Goal: Task Accomplishment & Management: Manage account settings

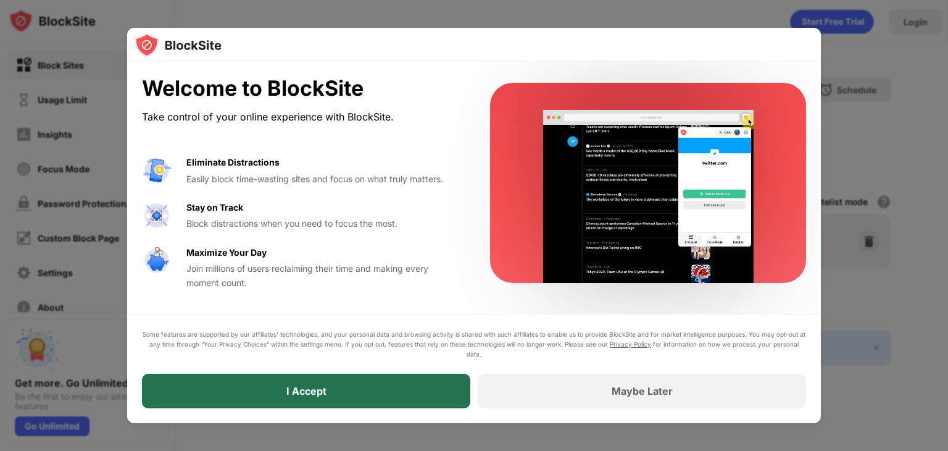
click at [417, 401] on div "I Accept" at bounding box center [306, 390] width 328 height 35
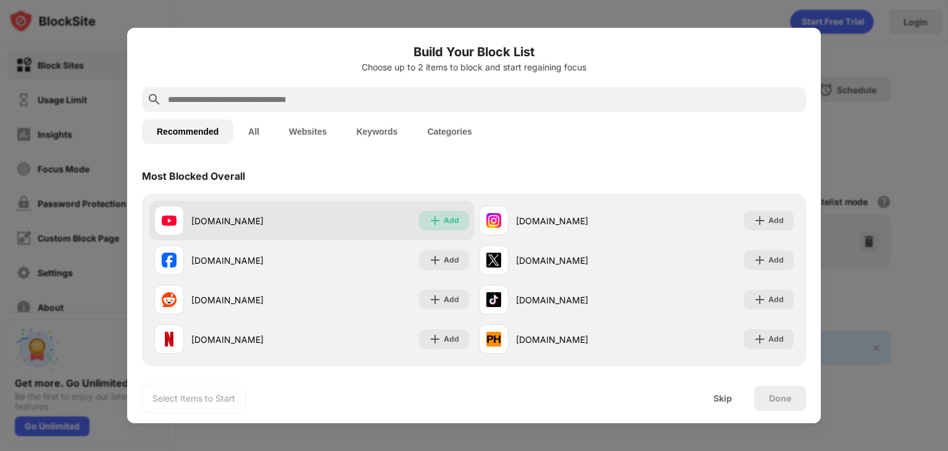
click at [448, 226] on div "Add" at bounding box center [451, 220] width 15 height 12
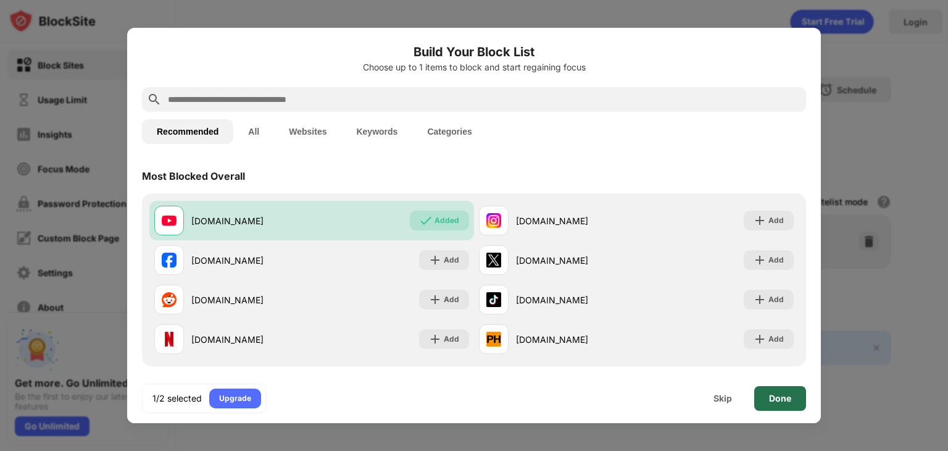
click at [760, 398] on div "Done" at bounding box center [780, 398] width 52 height 25
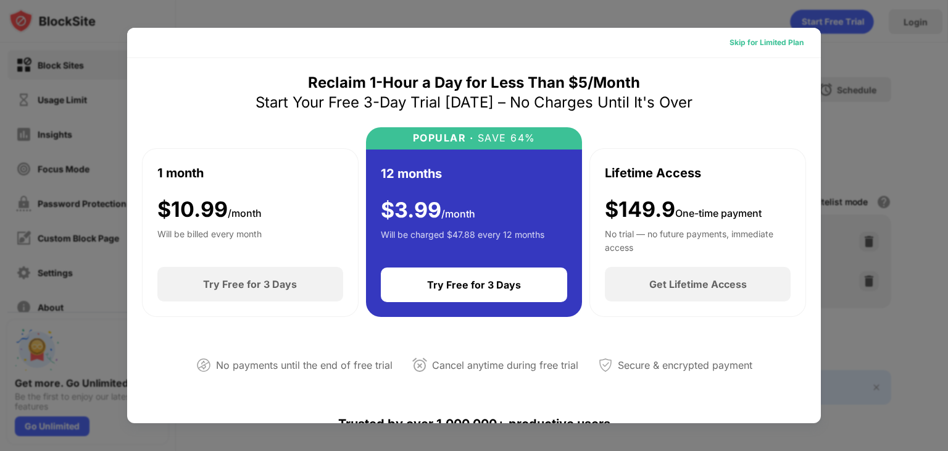
click at [780, 35] on div "Skip for Limited Plan" at bounding box center [767, 43] width 94 height 20
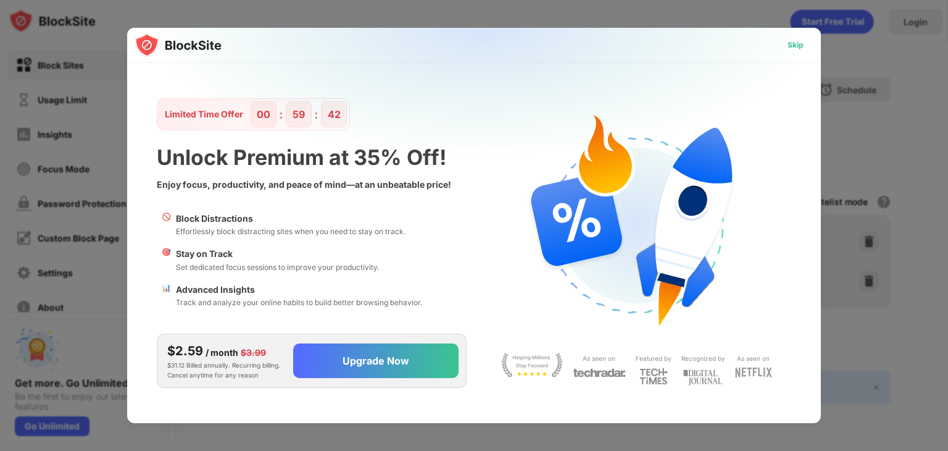
click at [789, 52] on div "Skip" at bounding box center [796, 45] width 36 height 20
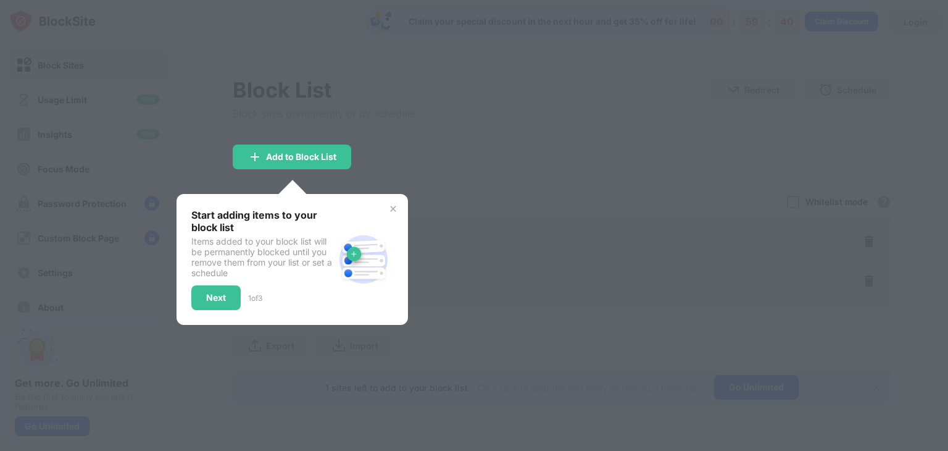
click at [409, 151] on div at bounding box center [474, 225] width 948 height 451
click at [231, 293] on div "Next" at bounding box center [215, 297] width 49 height 25
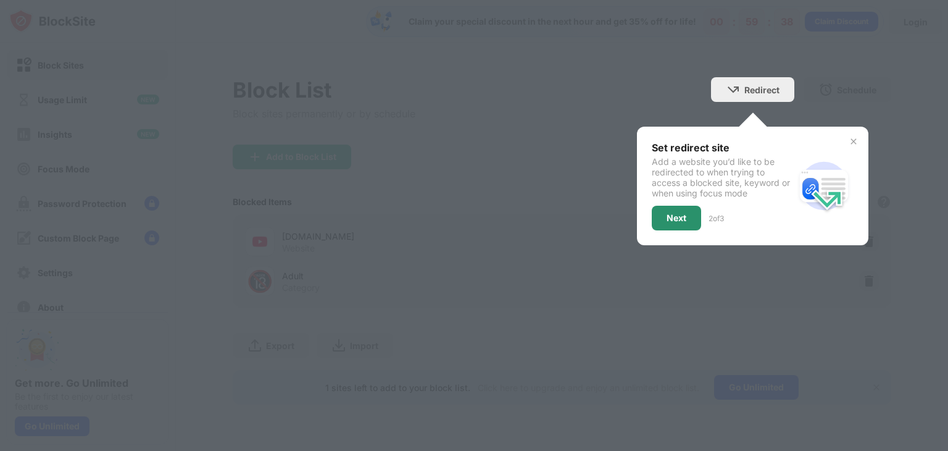
click at [675, 228] on div "Next" at bounding box center [676, 218] width 49 height 25
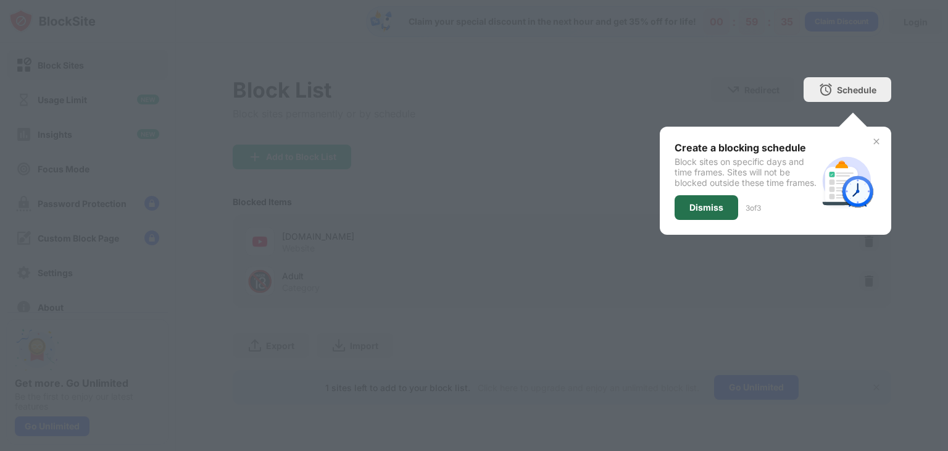
click at [720, 209] on div "Dismiss" at bounding box center [707, 207] width 64 height 25
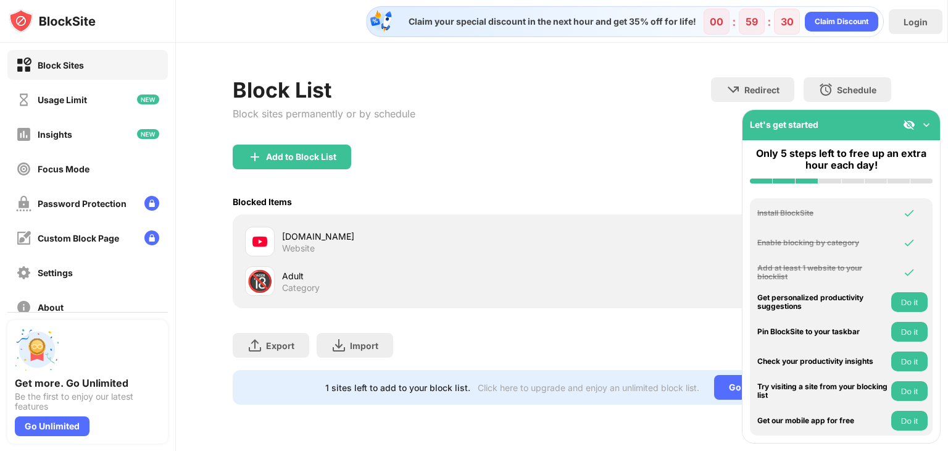
click at [193, 90] on div "Block List Block sites permanently or by schedule Redirect Choose a site to be …" at bounding box center [562, 241] width 772 height 396
click at [925, 122] on img at bounding box center [926, 125] width 12 height 12
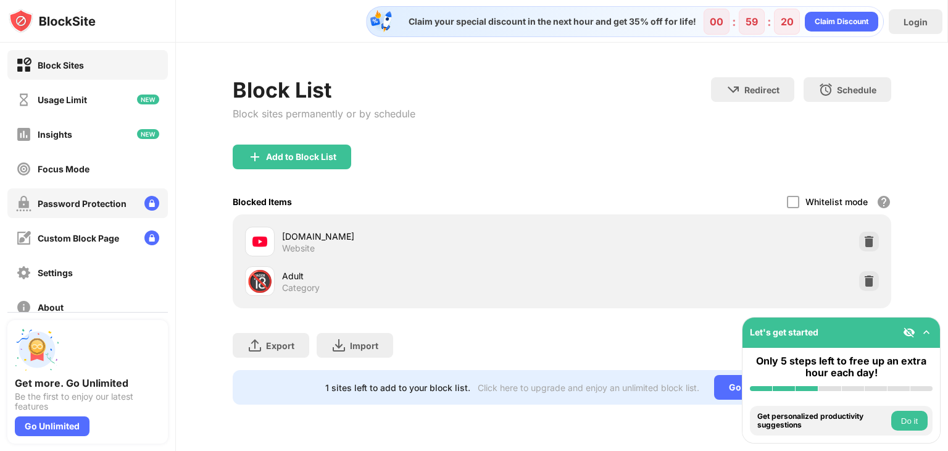
click at [94, 215] on div "Password Protection" at bounding box center [87, 203] width 160 height 30
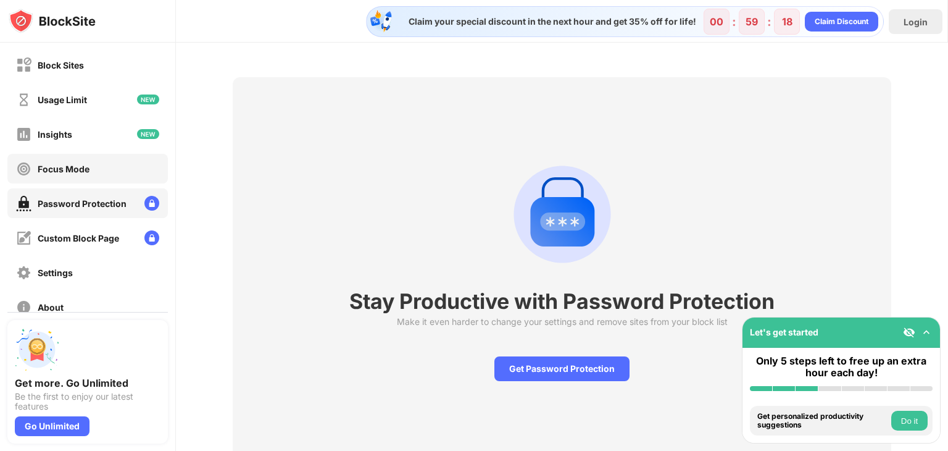
click at [83, 167] on div "Focus Mode" at bounding box center [64, 169] width 52 height 10
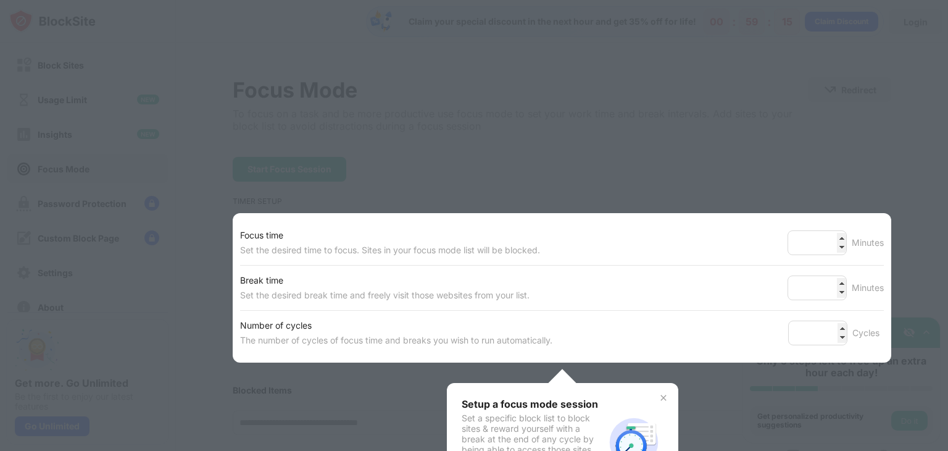
click at [131, 145] on div at bounding box center [474, 225] width 948 height 451
click at [610, 152] on div at bounding box center [474, 225] width 948 height 451
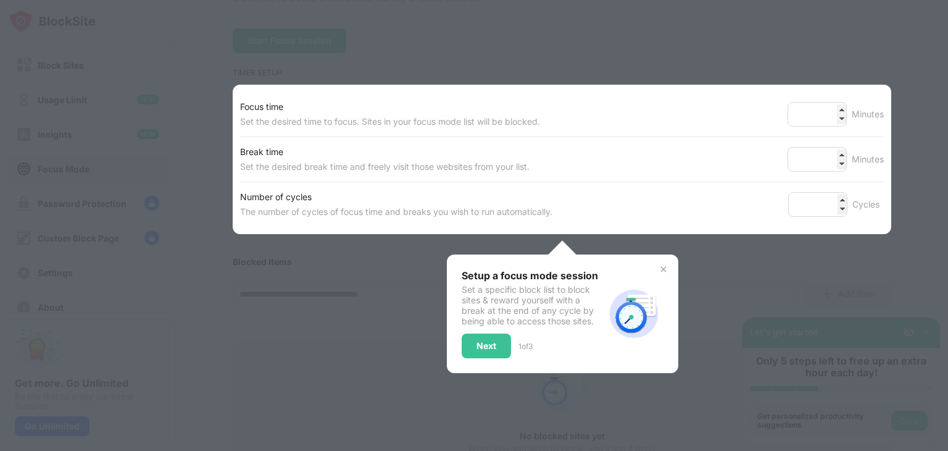
scroll to position [128, 0]
click at [485, 335] on div "Next" at bounding box center [486, 345] width 49 height 25
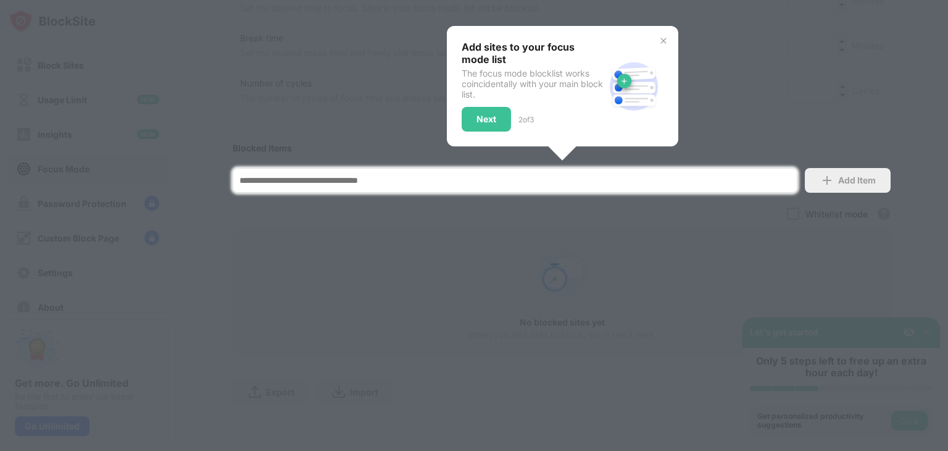
scroll to position [250, 0]
click at [487, 107] on div "Next" at bounding box center [486, 119] width 49 height 25
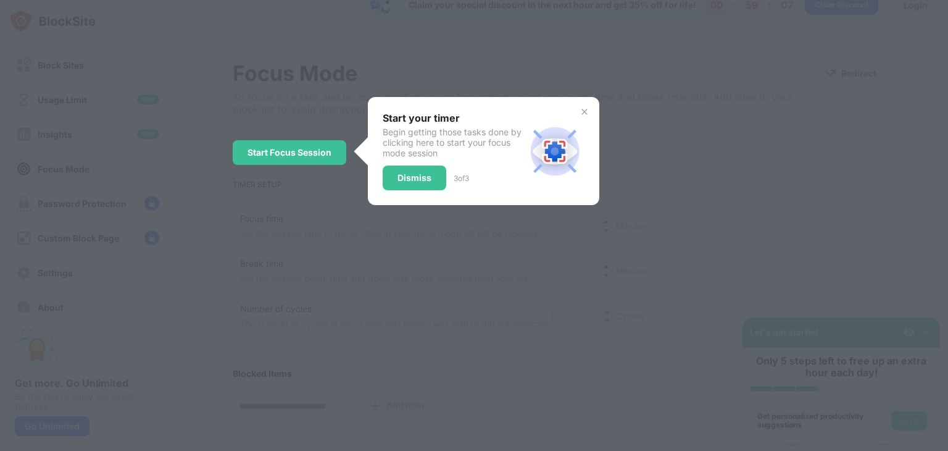
scroll to position [0, 0]
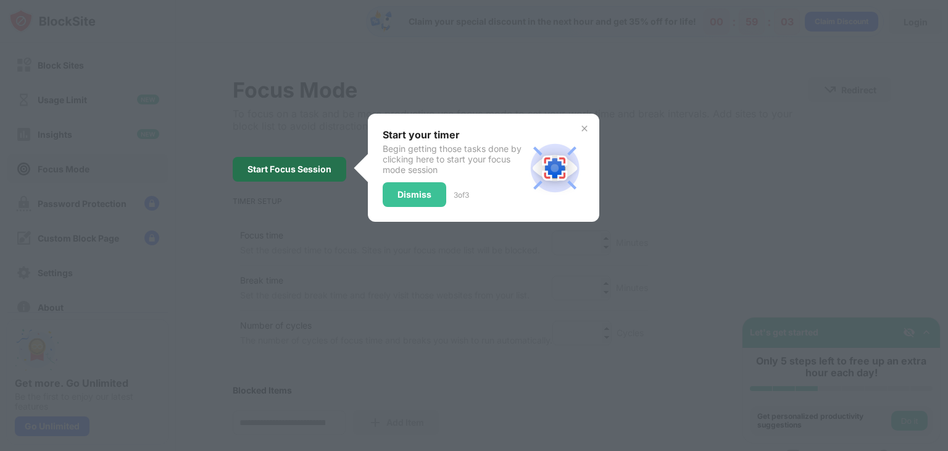
click at [306, 167] on div "Start Focus Session" at bounding box center [290, 169] width 84 height 10
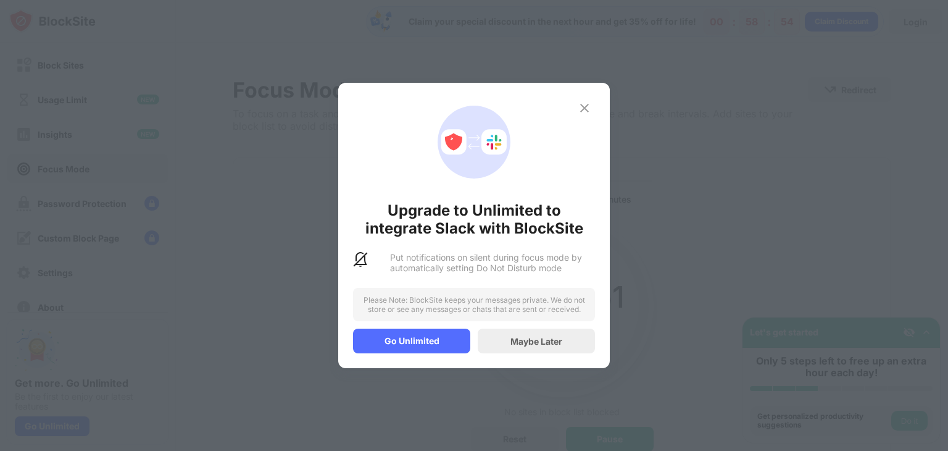
click at [577, 102] on img at bounding box center [584, 108] width 15 height 15
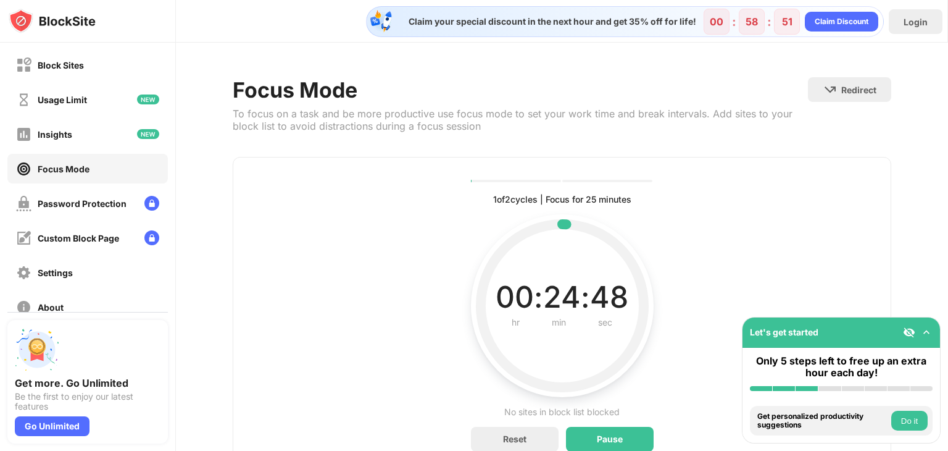
scroll to position [59, 0]
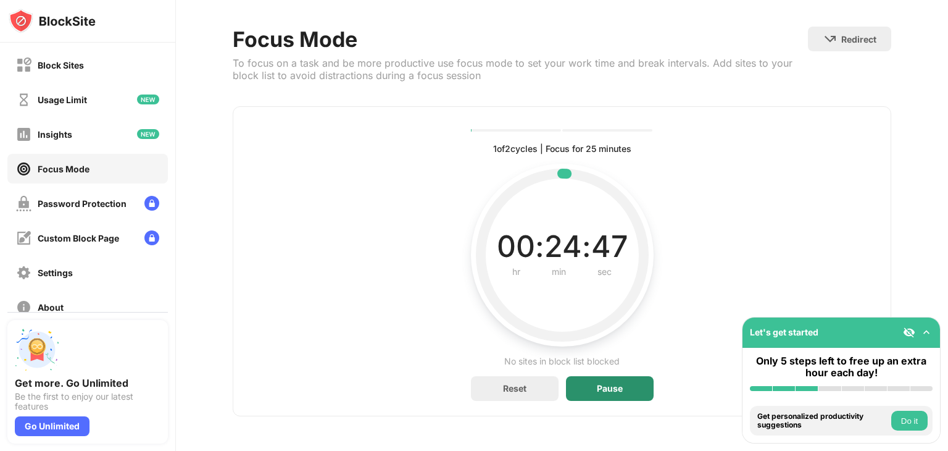
click at [604, 383] on div "Pause" at bounding box center [610, 388] width 26 height 10
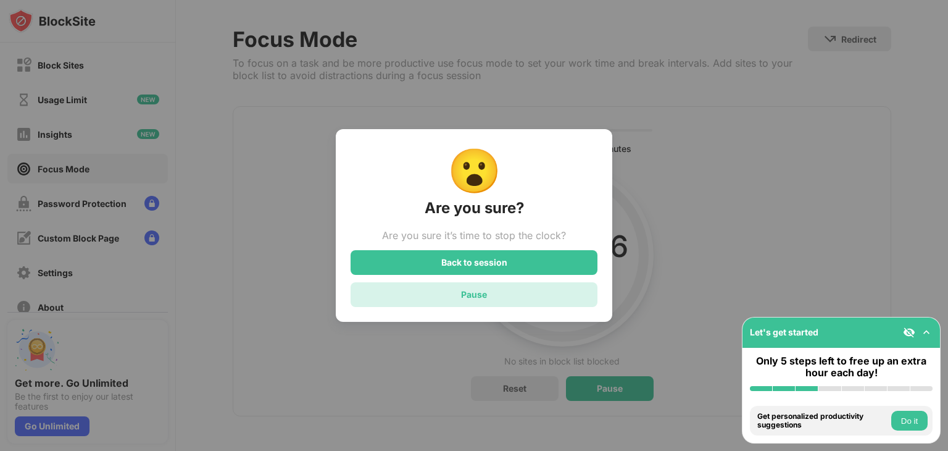
click at [529, 297] on div "Pause" at bounding box center [474, 294] width 247 height 25
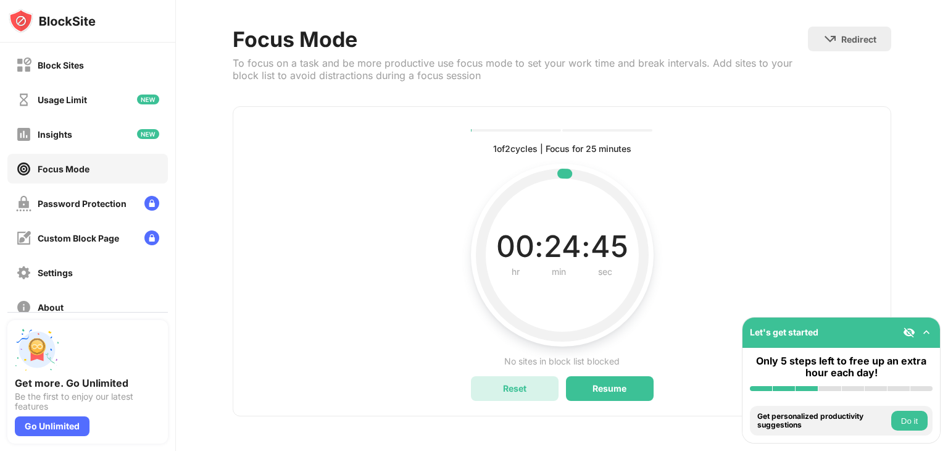
click at [509, 383] on div "Reset" at bounding box center [514, 388] width 23 height 10
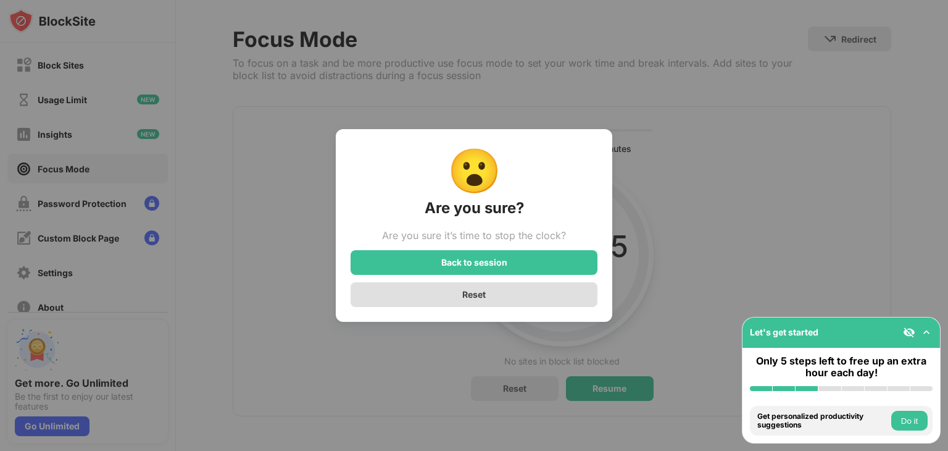
click at [485, 288] on div "Reset" at bounding box center [474, 294] width 247 height 25
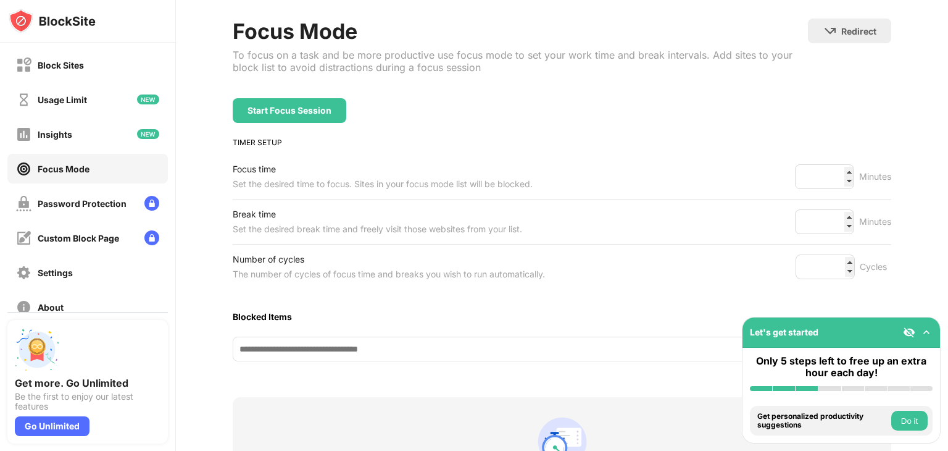
scroll to position [235, 0]
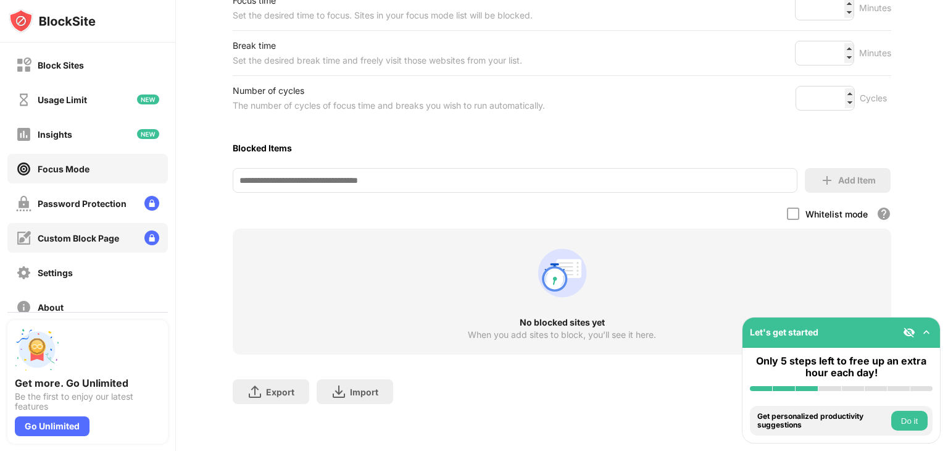
click at [104, 243] on div "Custom Block Page" at bounding box center [67, 237] width 103 height 15
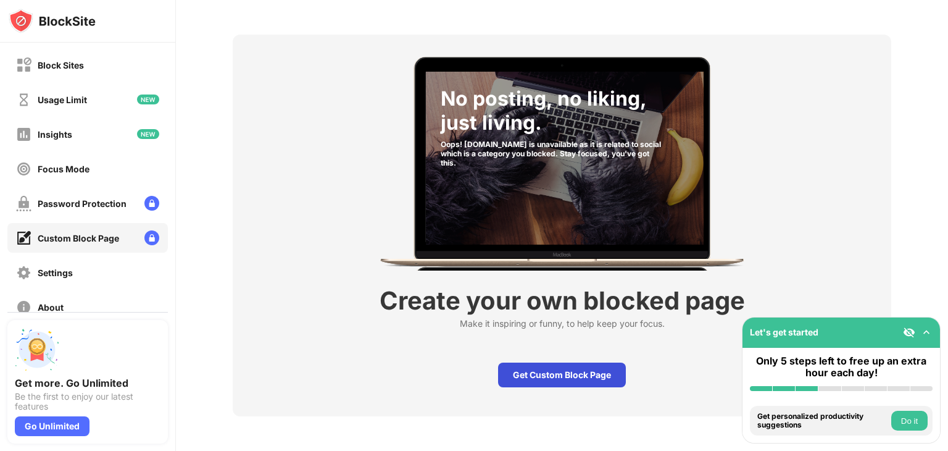
click at [556, 362] on div "Get Custom Block Page" at bounding box center [562, 374] width 128 height 25
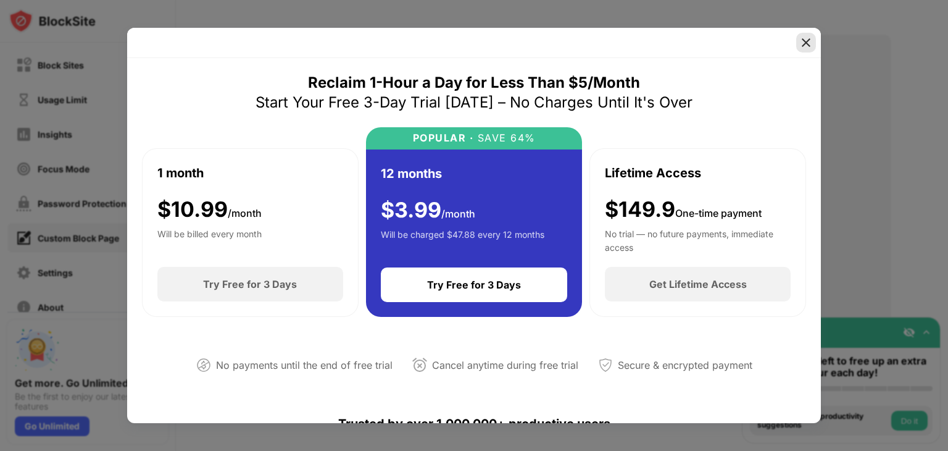
click at [815, 46] on div at bounding box center [806, 43] width 20 height 20
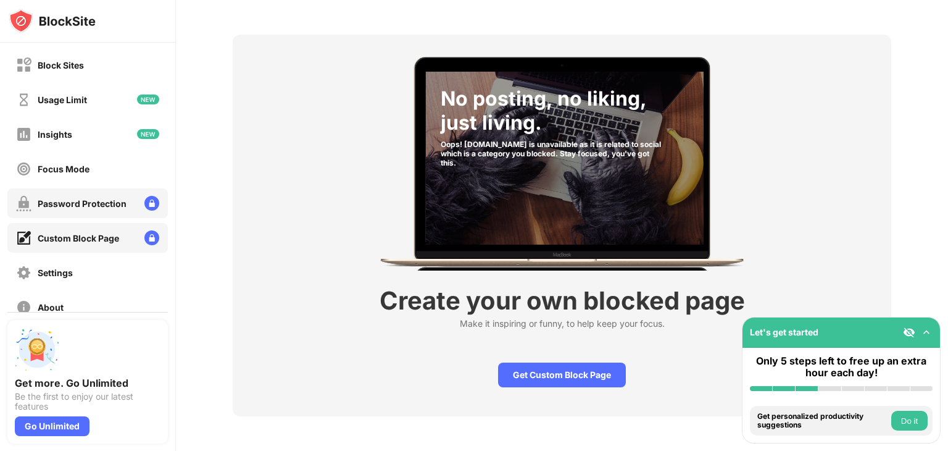
click at [144, 196] on img at bounding box center [151, 203] width 15 height 15
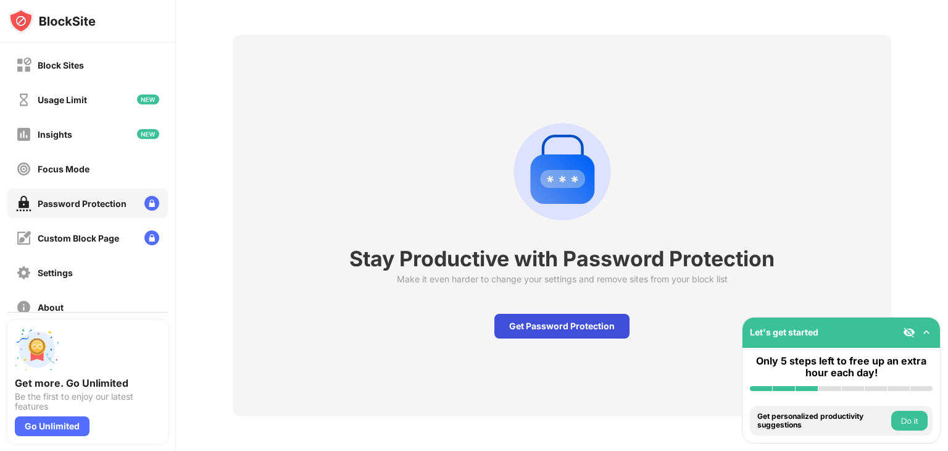
click at [557, 314] on div "Get Password Protection" at bounding box center [561, 326] width 135 height 25
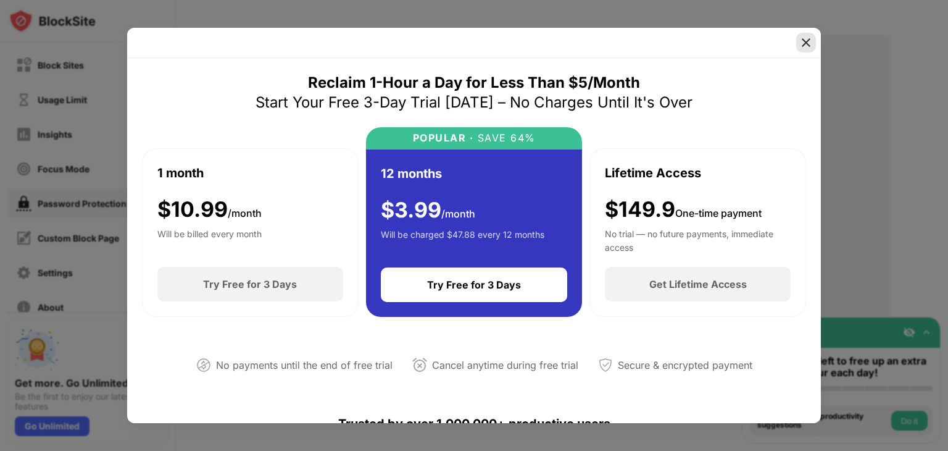
click at [802, 40] on img at bounding box center [806, 42] width 12 height 12
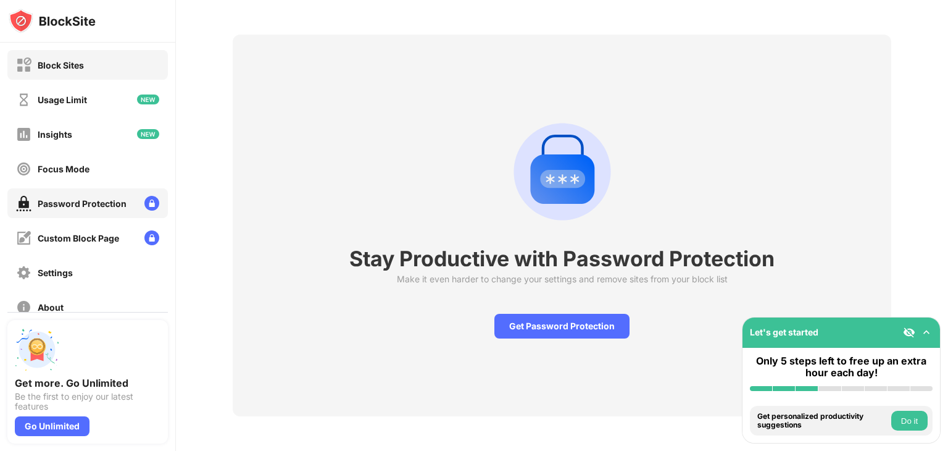
click at [148, 57] on div "Block Sites" at bounding box center [87, 65] width 160 height 30
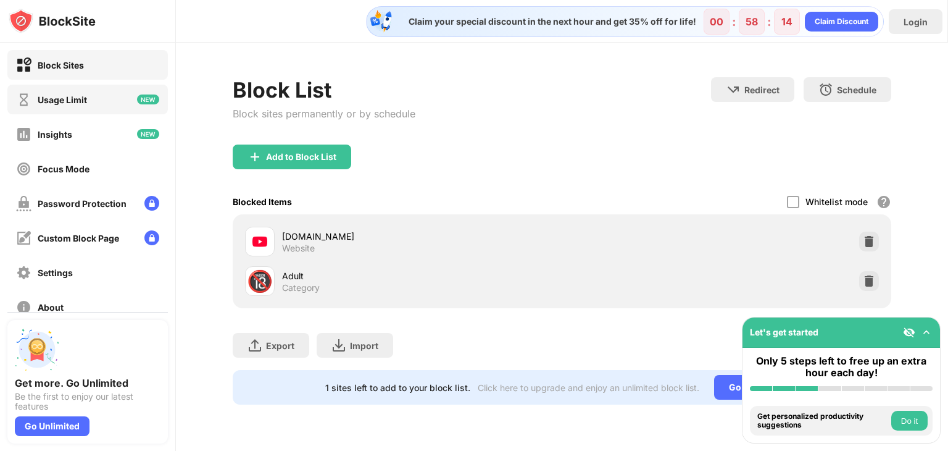
click at [102, 97] on div "Usage Limit" at bounding box center [87, 100] width 160 height 30
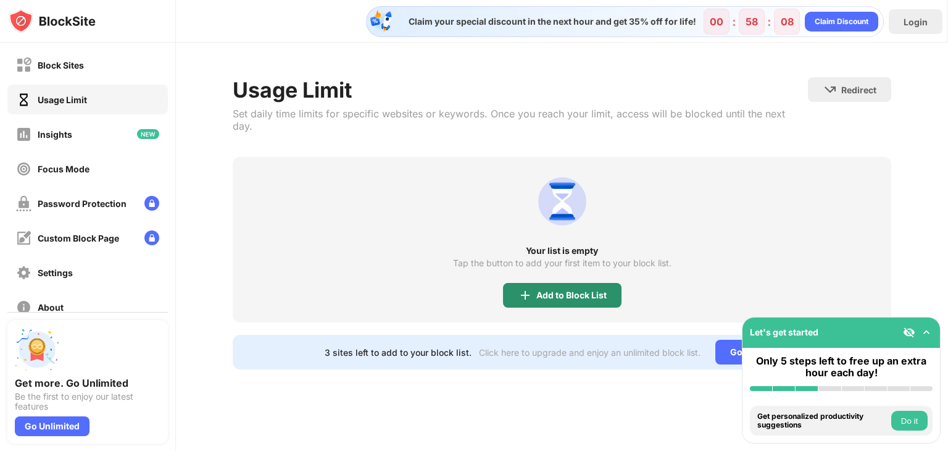
click at [565, 283] on div "Add to Block List" at bounding box center [562, 295] width 119 height 25
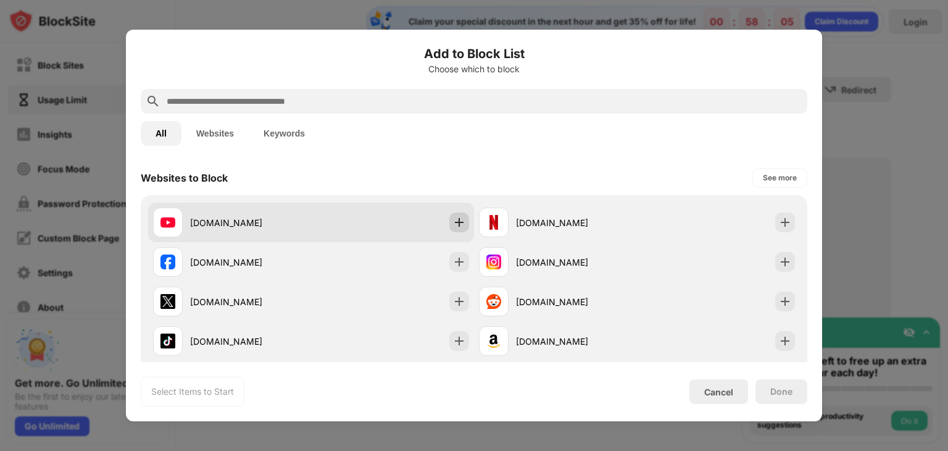
click at [457, 220] on img at bounding box center [459, 222] width 12 height 12
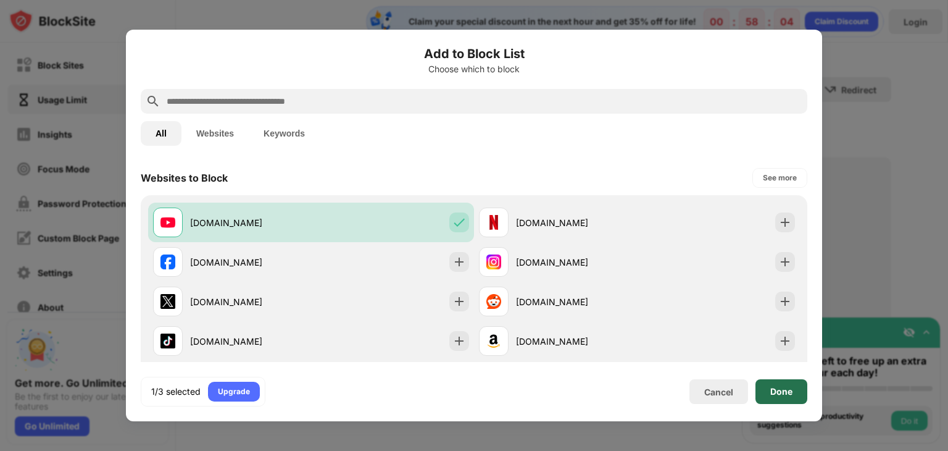
click at [791, 389] on div "Done" at bounding box center [781, 391] width 22 height 10
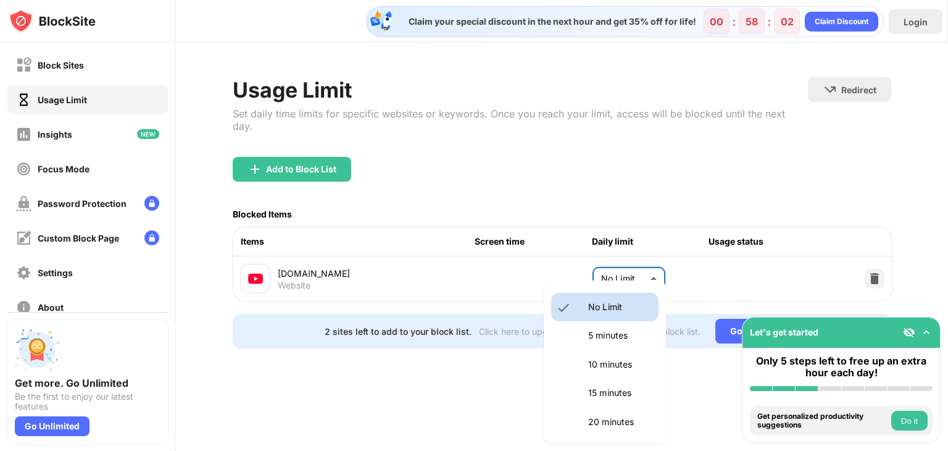
click at [657, 257] on body "Block Sites Usage Limit Insights Focus Mode Password Protection Custom Block Pa…" at bounding box center [474, 225] width 948 height 451
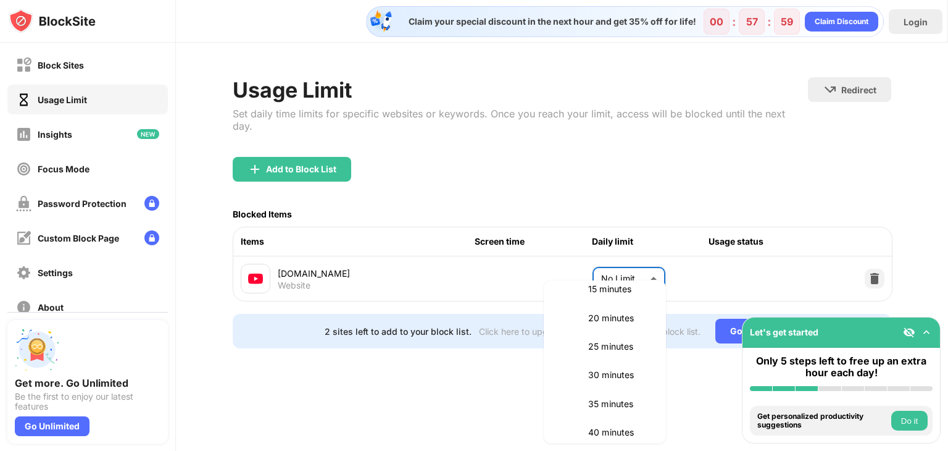
scroll to position [104, 0]
click at [614, 362] on li "30 minutes" at bounding box center [604, 374] width 107 height 28
type input "**"
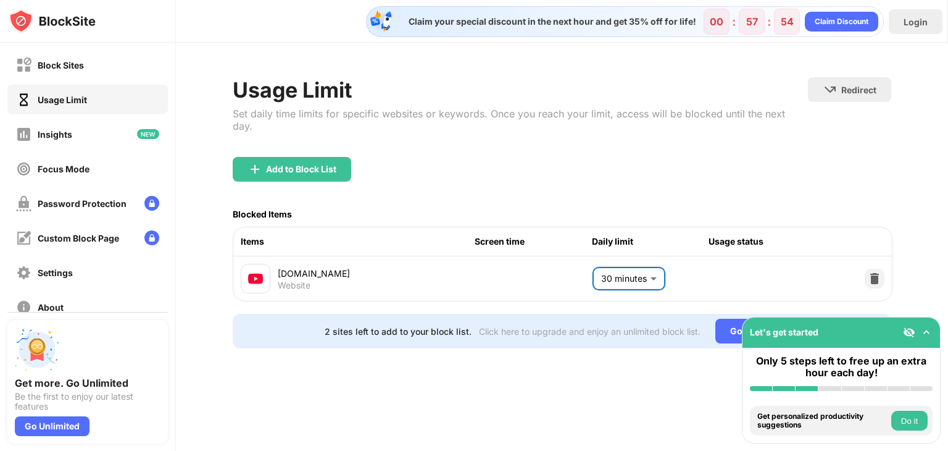
click at [926, 334] on img at bounding box center [926, 332] width 12 height 12
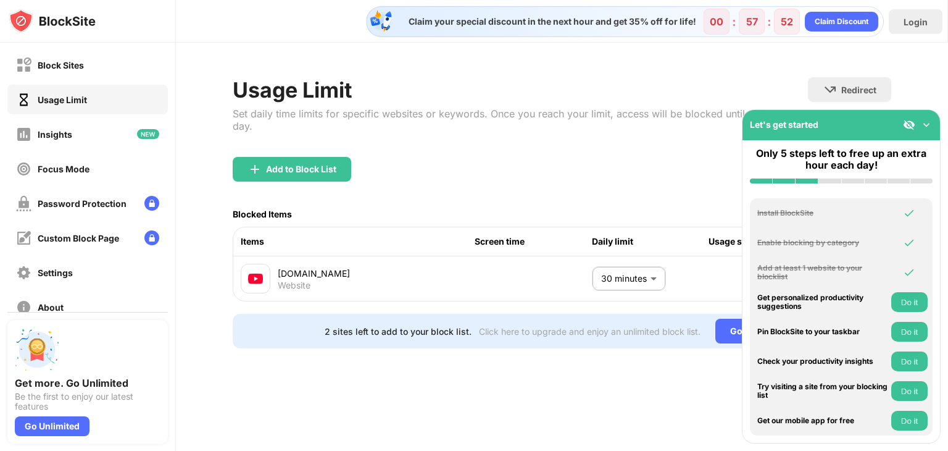
click at [903, 119] on img at bounding box center [909, 125] width 12 height 12
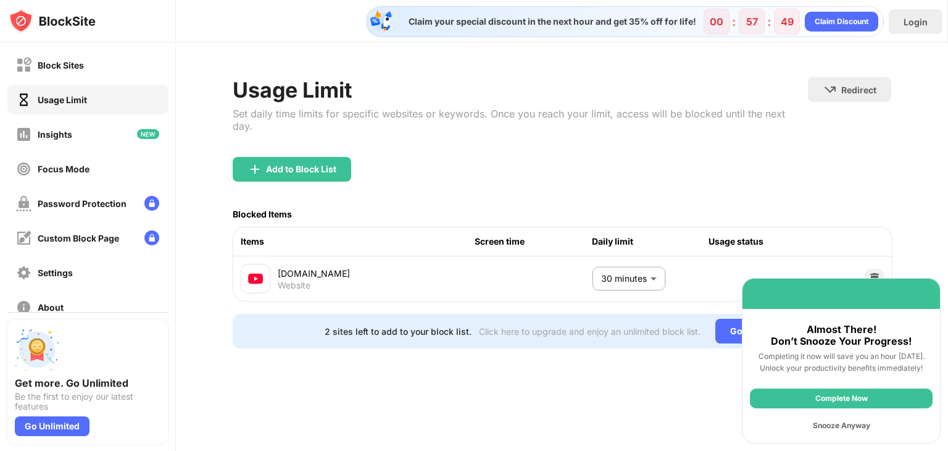
click at [848, 423] on div "Snooze Anyway" at bounding box center [841, 425] width 183 height 20
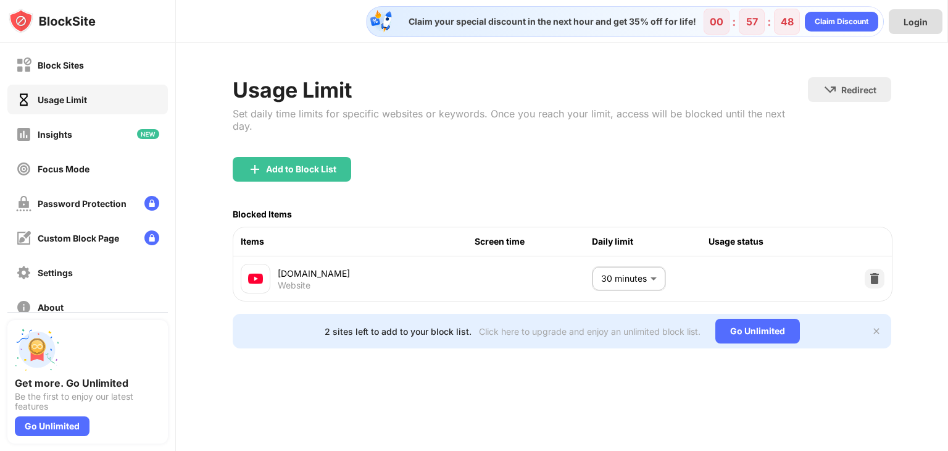
click at [915, 23] on div "Login" at bounding box center [916, 22] width 24 height 10
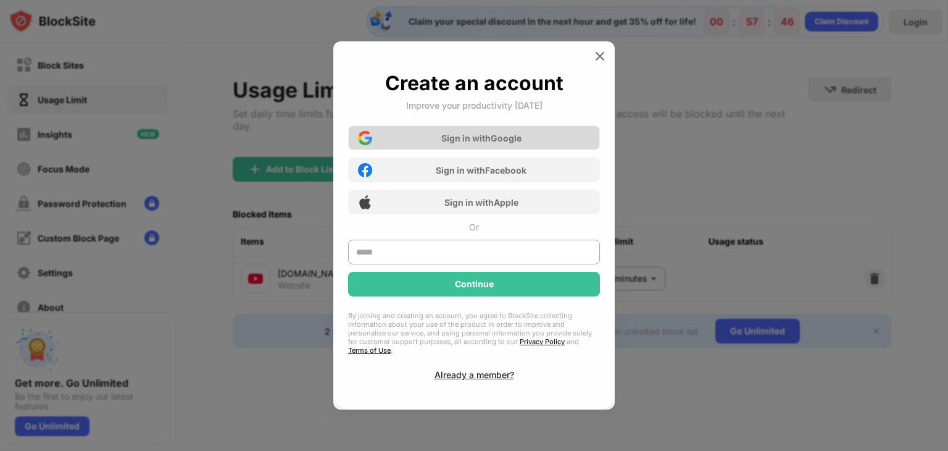
click at [504, 143] on div "Sign in with Google" at bounding box center [481, 138] width 80 height 10
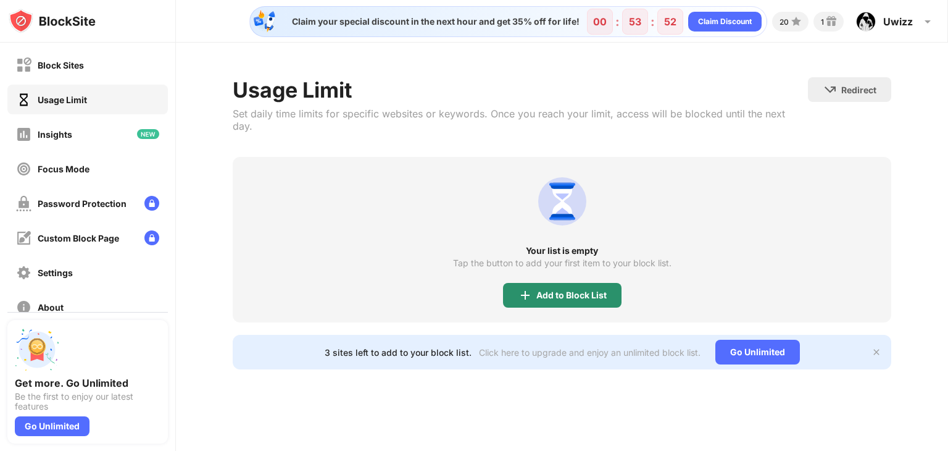
click at [530, 288] on img at bounding box center [525, 295] width 15 height 15
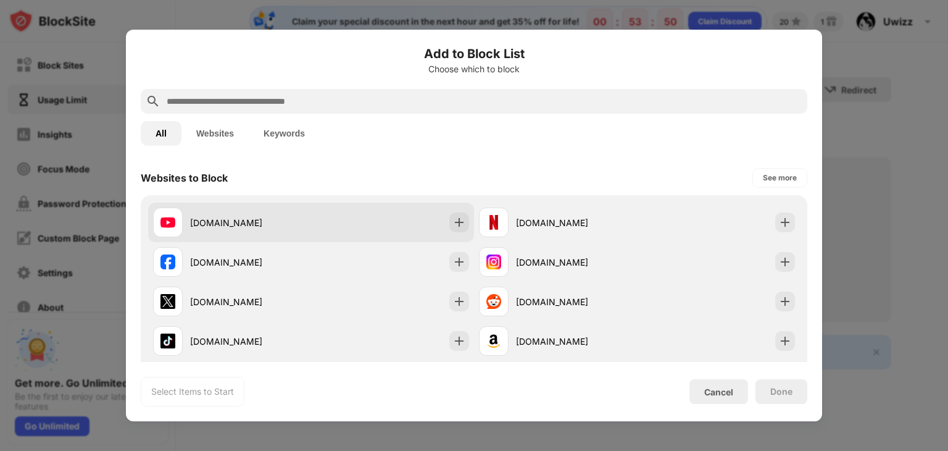
click at [300, 209] on div "youtube.com" at bounding box center [232, 222] width 158 height 30
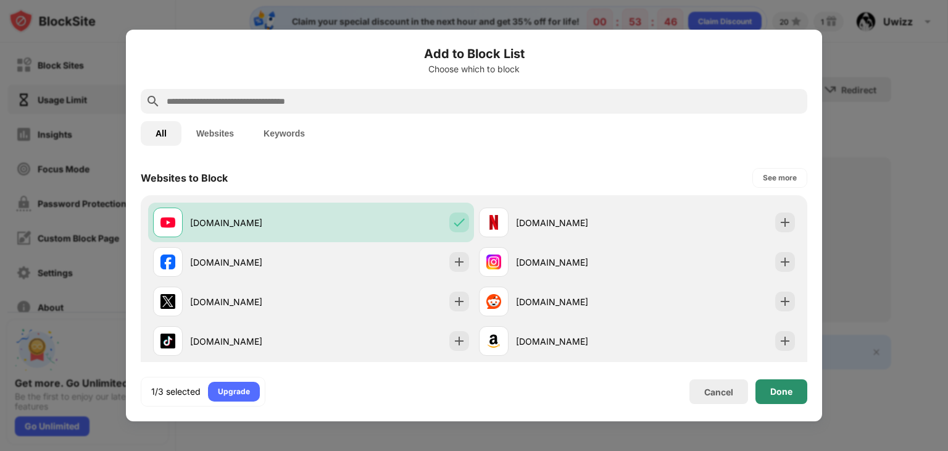
click at [784, 393] on div "Done" at bounding box center [781, 391] width 22 height 10
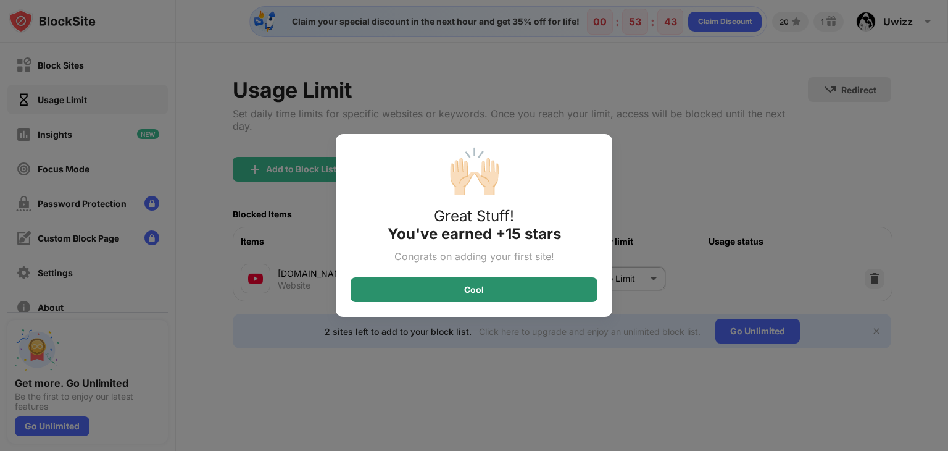
click at [508, 285] on div "Cool" at bounding box center [474, 289] width 247 height 25
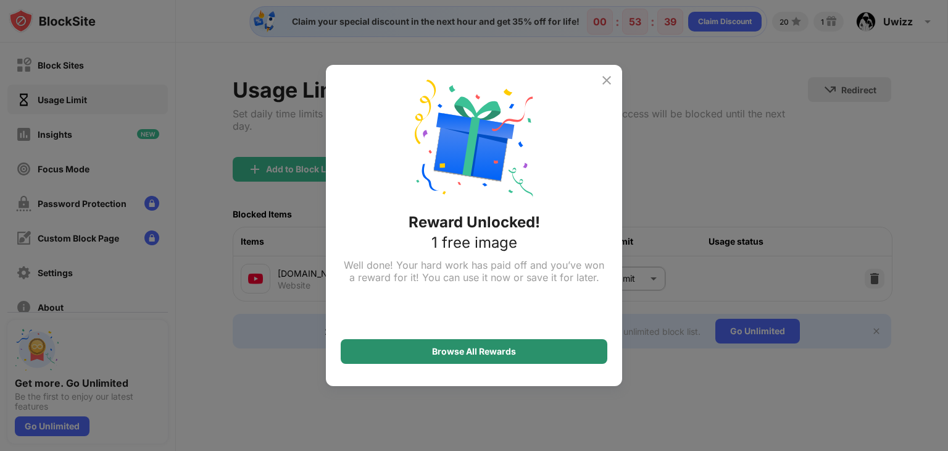
click at [506, 352] on div "Browse All Rewards" at bounding box center [474, 351] width 84 height 10
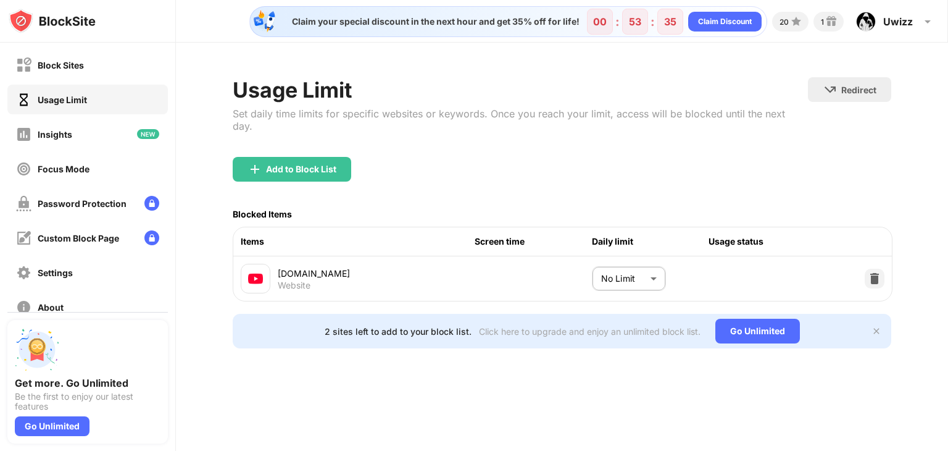
click at [622, 250] on body "Block Sites Usage Limit Insights Focus Mode Password Protection Custom Block Pa…" at bounding box center [474, 225] width 948 height 451
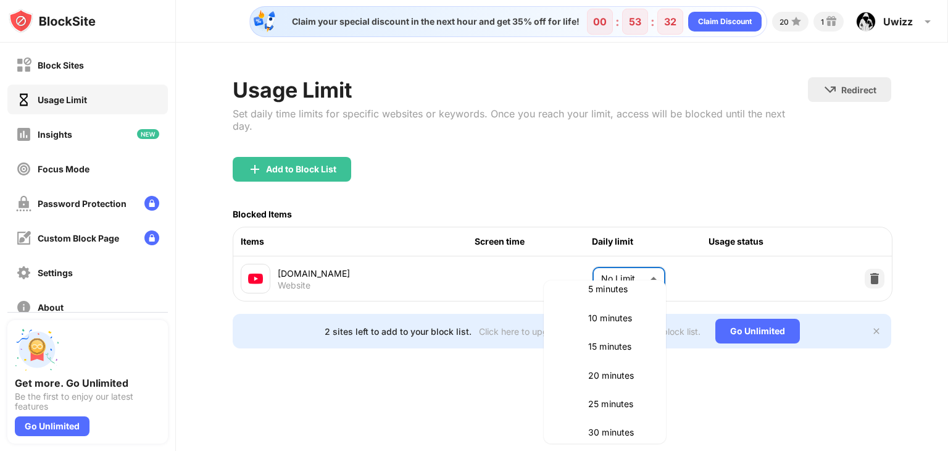
scroll to position [56, 0]
click at [606, 425] on p "30 minutes" at bounding box center [619, 423] width 63 height 14
type input "**"
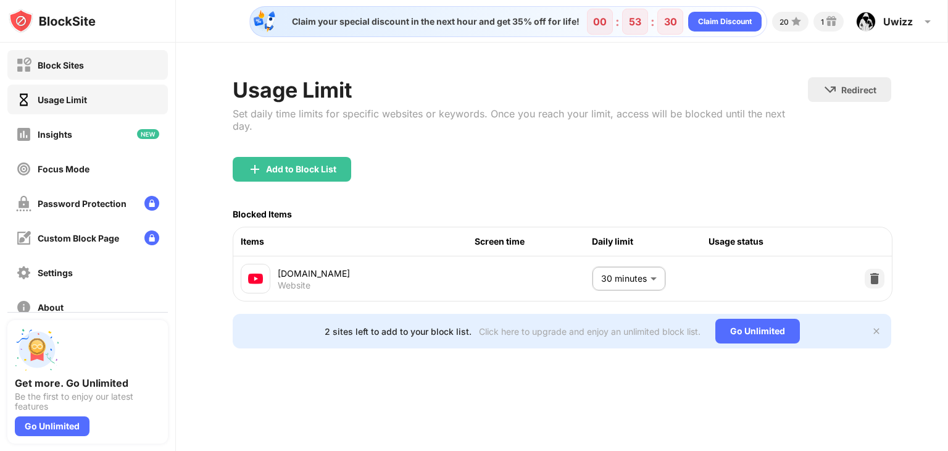
click at [120, 57] on div "Block Sites" at bounding box center [87, 65] width 160 height 30
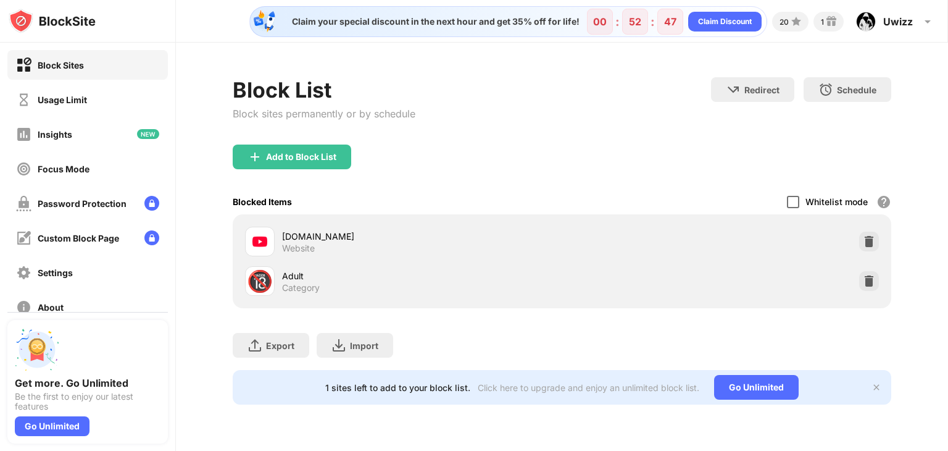
click at [798, 203] on div at bounding box center [793, 202] width 12 height 12
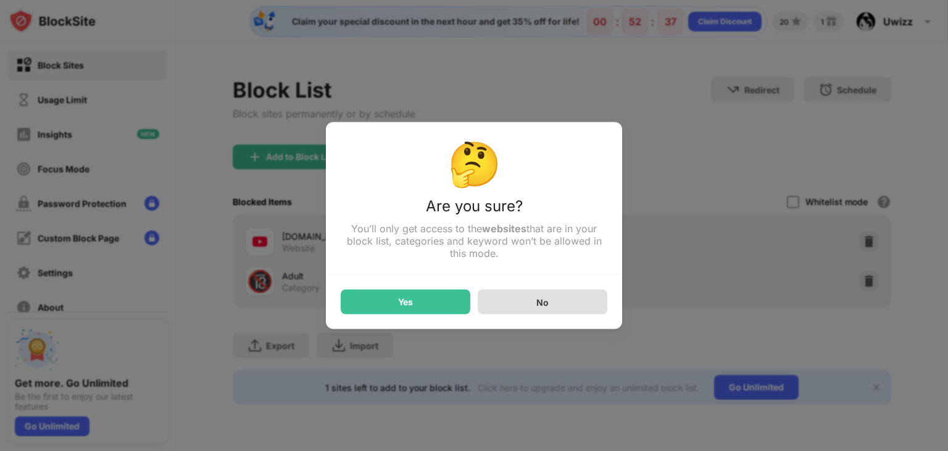
click at [517, 299] on div "No" at bounding box center [543, 301] width 130 height 25
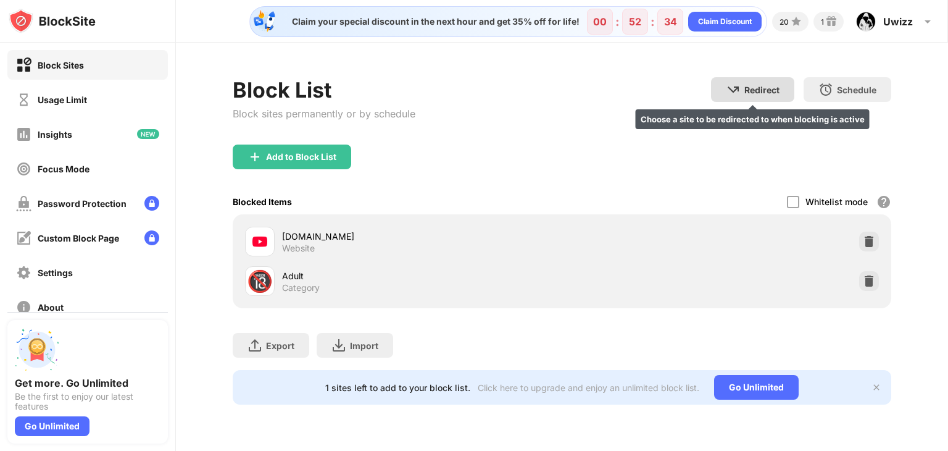
click at [757, 82] on div "Redirect Choose a site to be redirected to when blocking is active" at bounding box center [752, 89] width 83 height 25
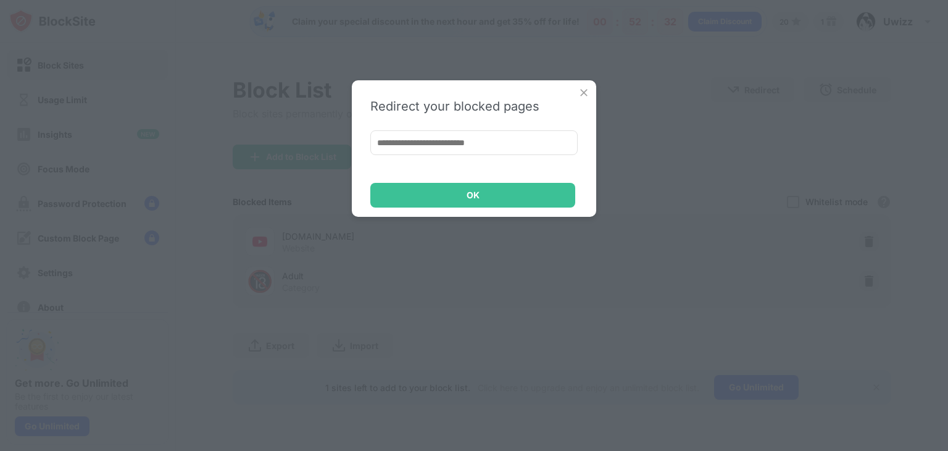
click at [503, 151] on input at bounding box center [473, 142] width 207 height 25
click at [588, 87] on img at bounding box center [584, 92] width 12 height 12
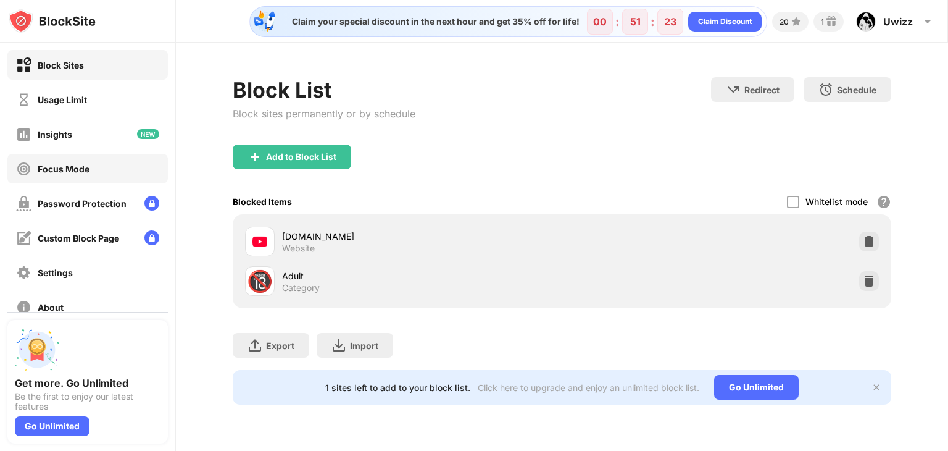
click at [89, 169] on div "Focus Mode" at bounding box center [64, 169] width 52 height 10
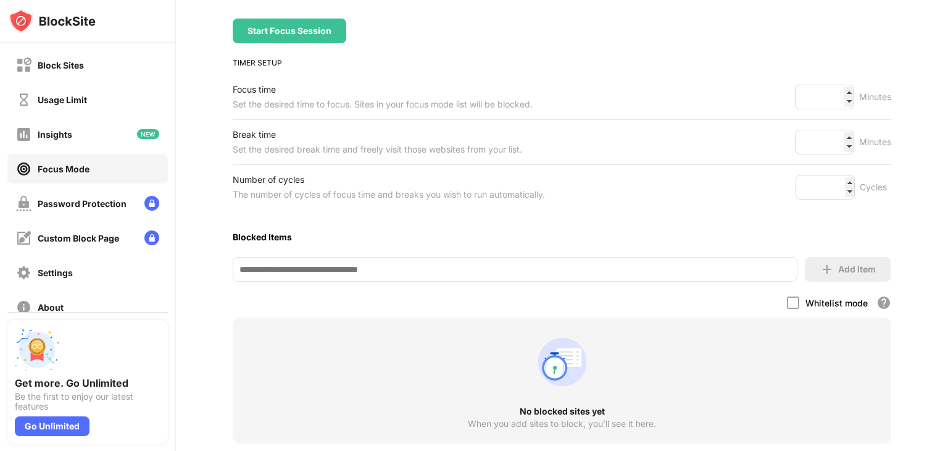
scroll to position [138, 0]
click at [840, 272] on div "Add Item" at bounding box center [857, 269] width 38 height 10
click at [659, 270] on input at bounding box center [515, 269] width 565 height 25
type input "**********"
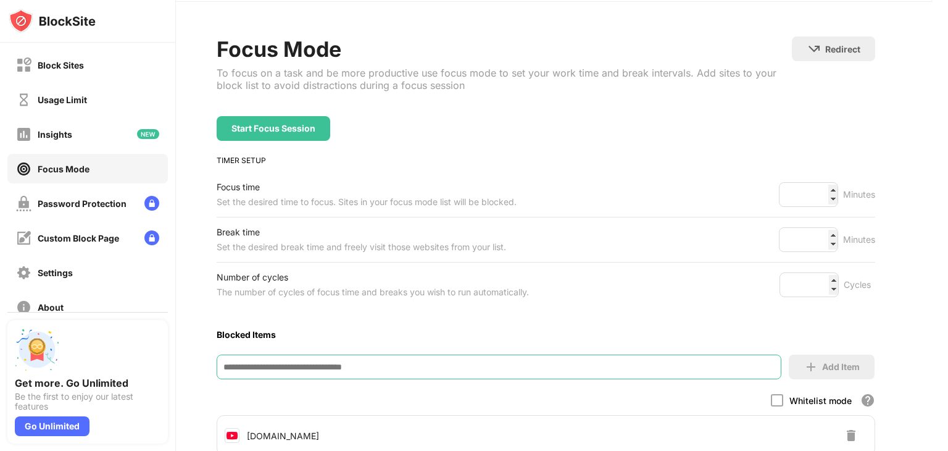
scroll to position [40, 16]
click at [79, 119] on div "Insights" at bounding box center [87, 134] width 160 height 30
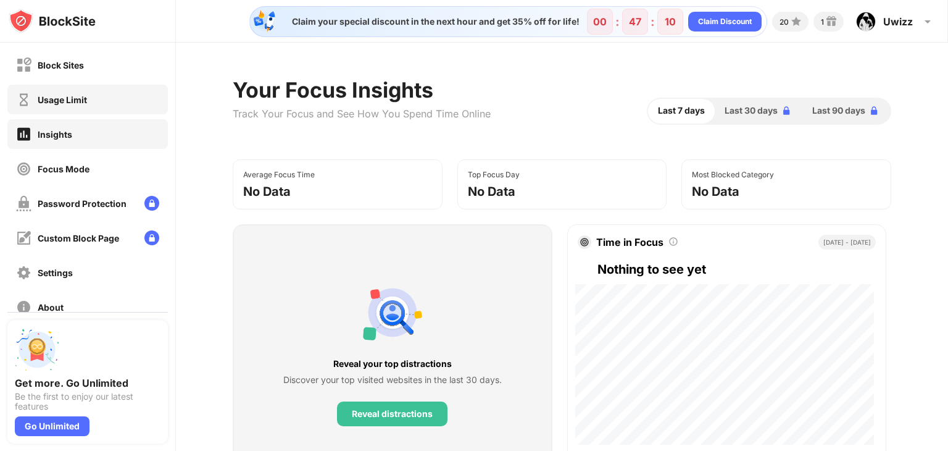
click at [114, 97] on div "Usage Limit" at bounding box center [87, 100] width 160 height 30
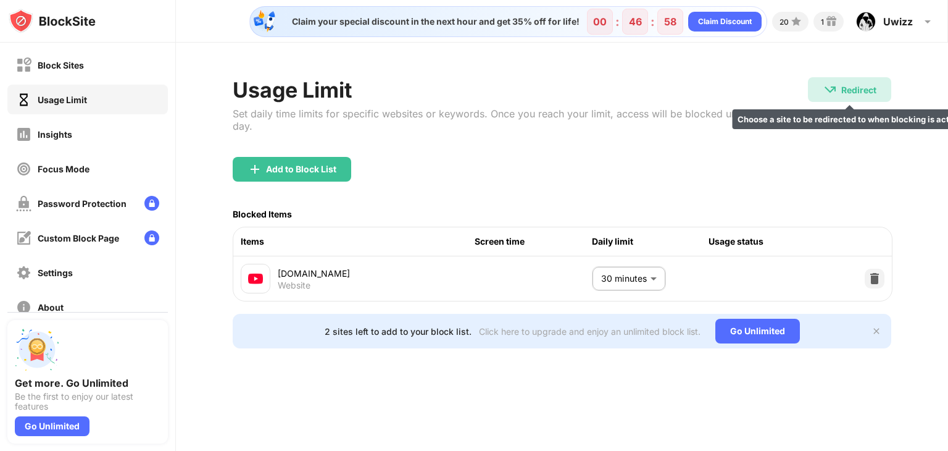
click at [818, 79] on div "Redirect Choose a site to be redirected to when blocking is active" at bounding box center [849, 89] width 83 height 25
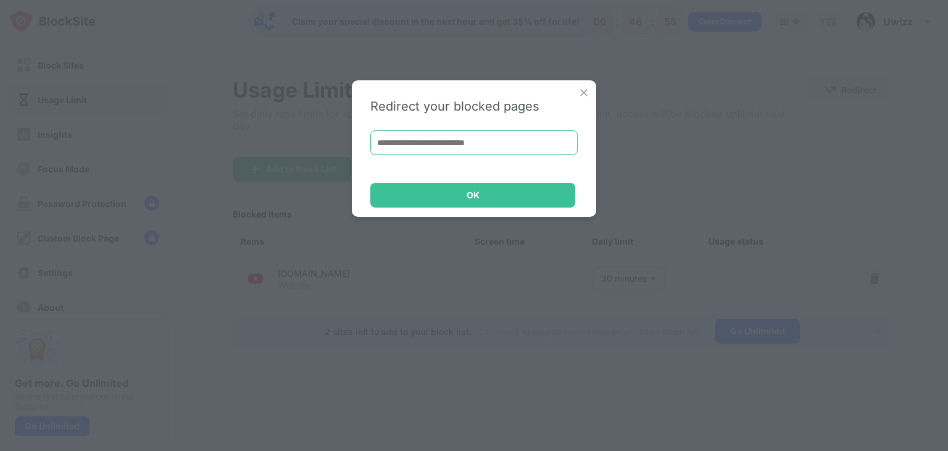
click at [538, 136] on input at bounding box center [473, 142] width 207 height 25
type input "**********"
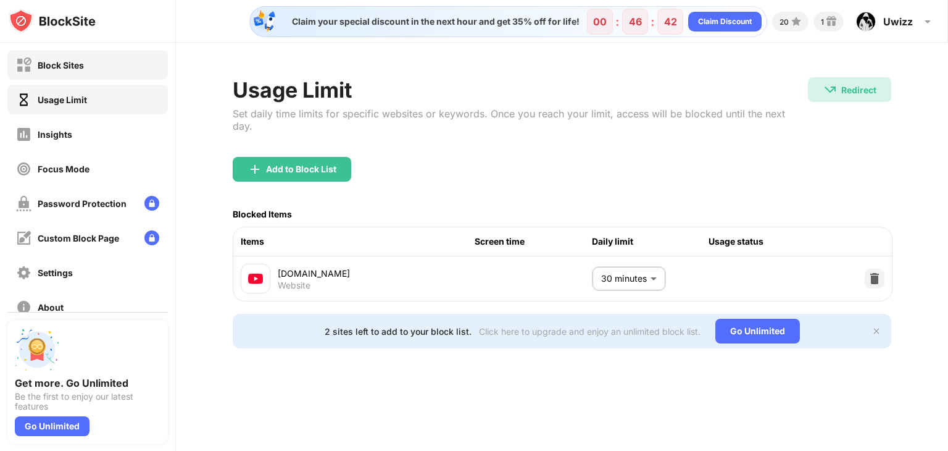
click at [131, 62] on div "Block Sites" at bounding box center [87, 65] width 160 height 30
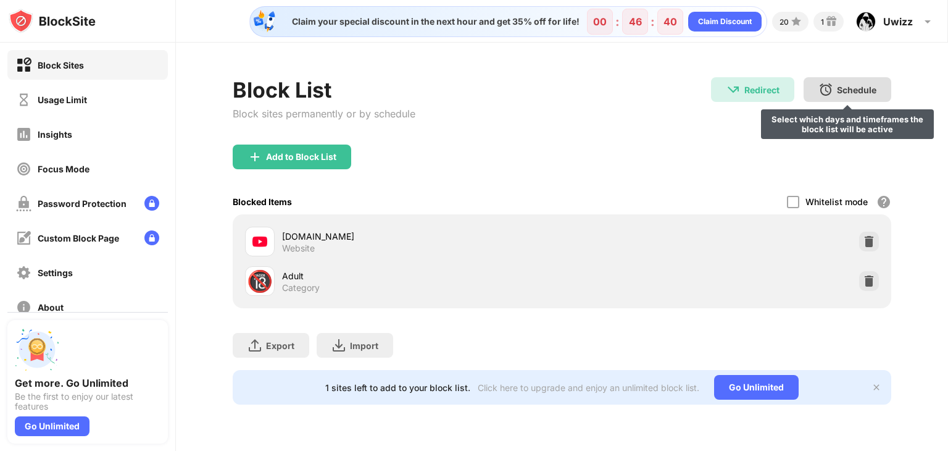
click at [817, 90] on div "Schedule Select which days and timeframes the block list will be active" at bounding box center [848, 89] width 88 height 25
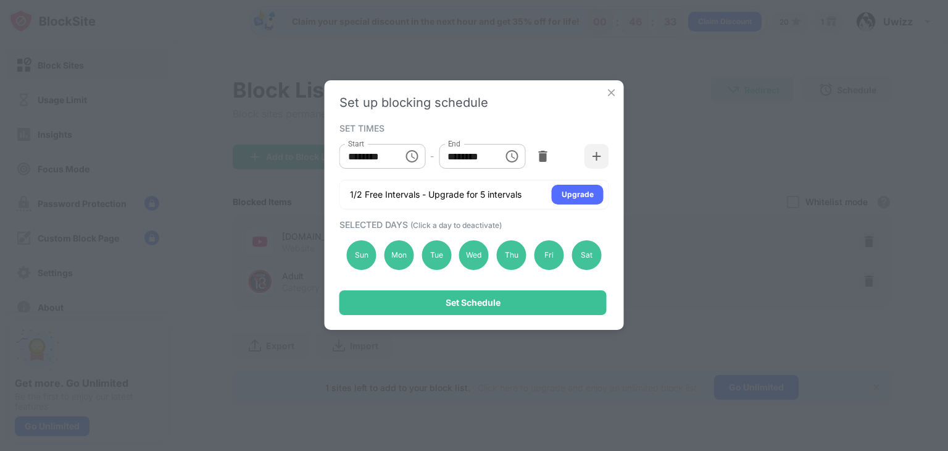
click at [617, 91] on img at bounding box center [612, 92] width 12 height 12
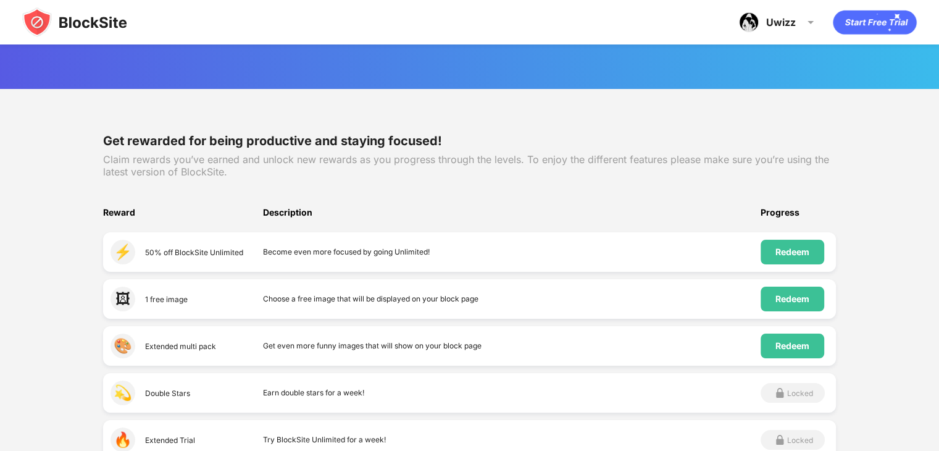
scroll to position [106, 0]
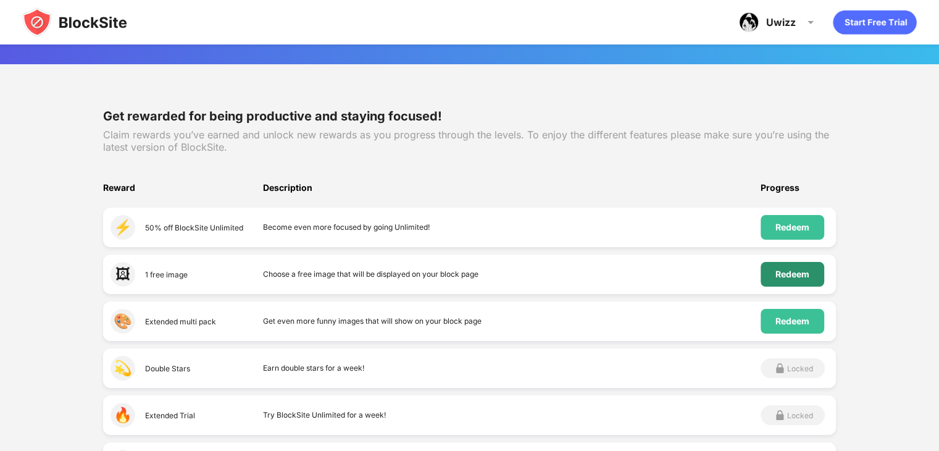
click at [809, 269] on div "Redeem" at bounding box center [792, 274] width 34 height 10
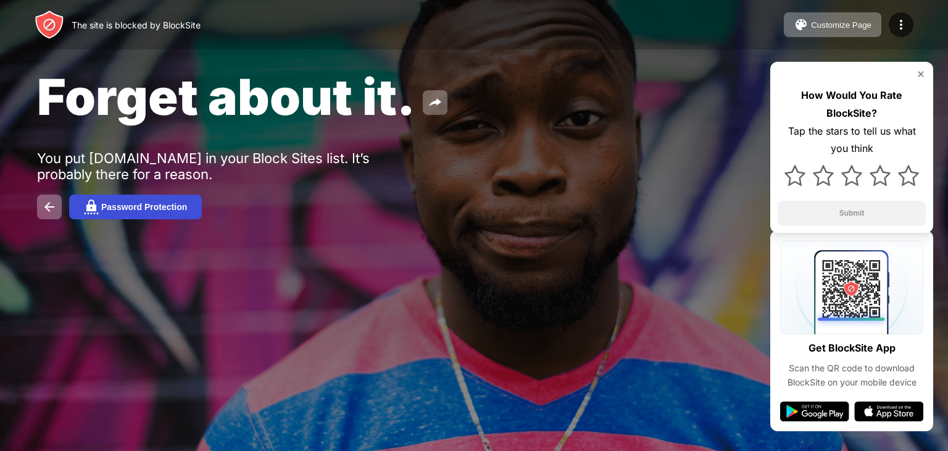
click at [191, 199] on button "Password Protection" at bounding box center [135, 206] width 133 height 25
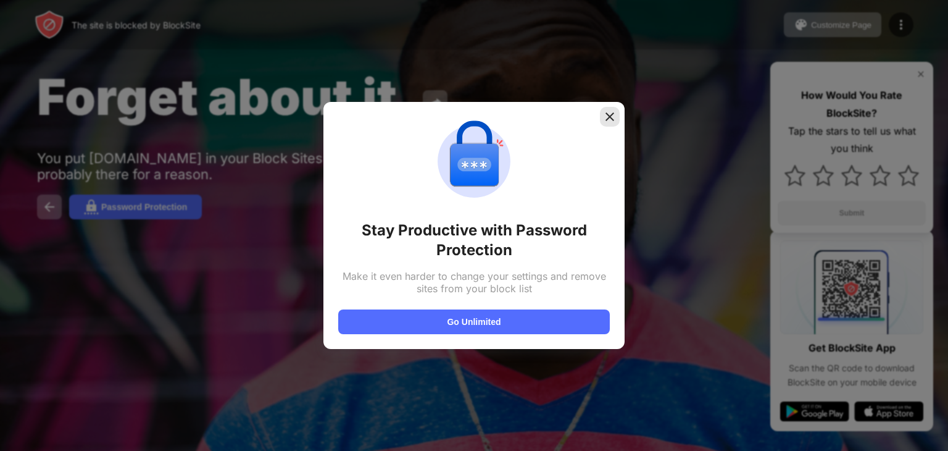
click at [617, 110] on div at bounding box center [610, 117] width 20 height 20
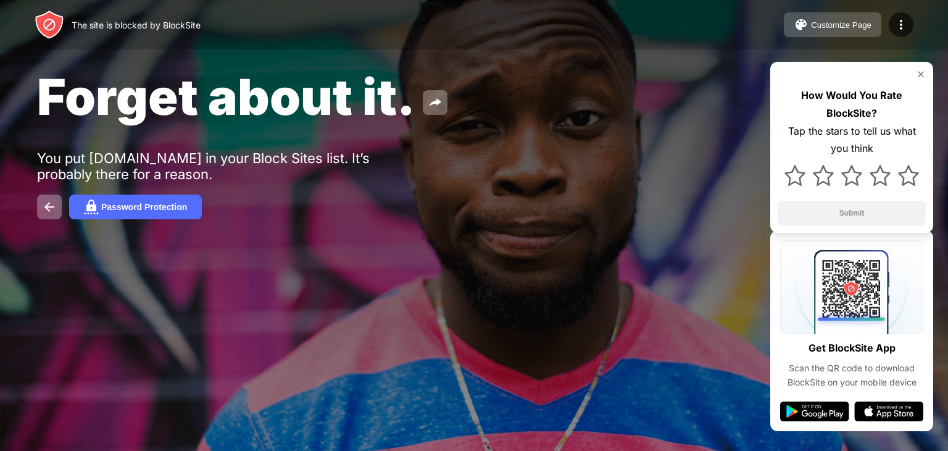
click at [809, 28] on button "Customize Page" at bounding box center [833, 24] width 98 height 25
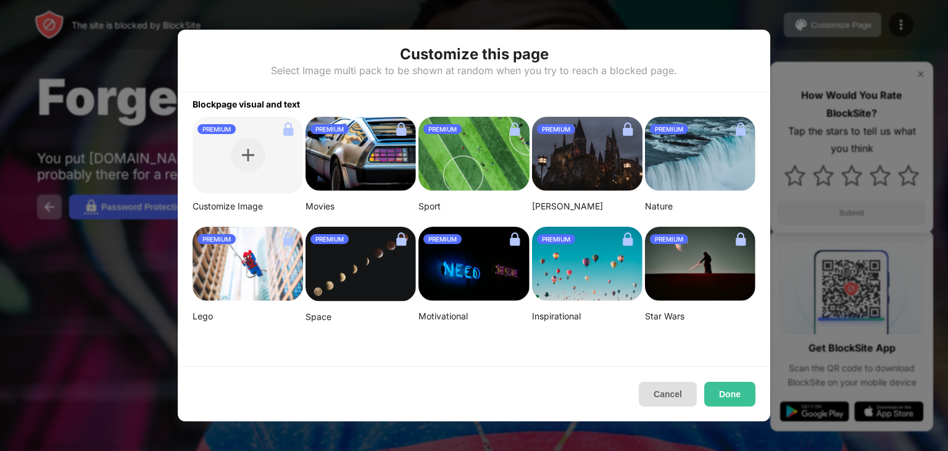
click at [660, 398] on button "Cancel" at bounding box center [668, 393] width 58 height 25
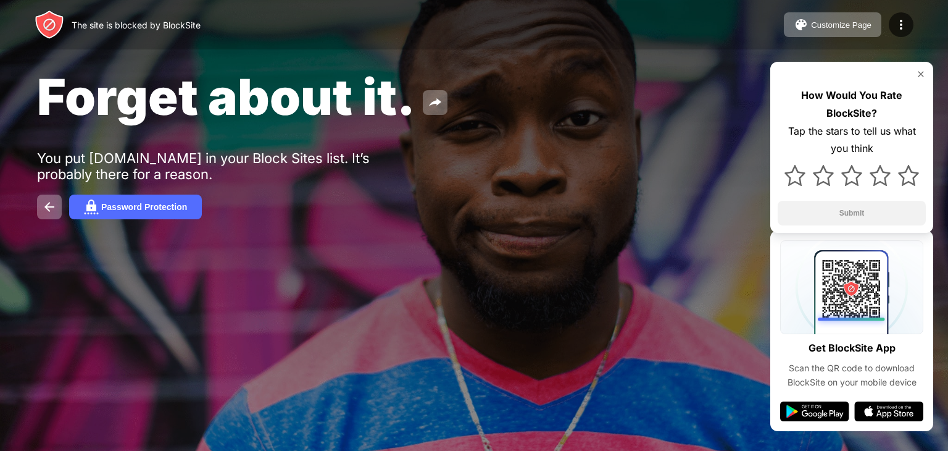
click at [915, 72] on div at bounding box center [852, 74] width 148 height 10
click at [918, 72] on img at bounding box center [921, 74] width 10 height 10
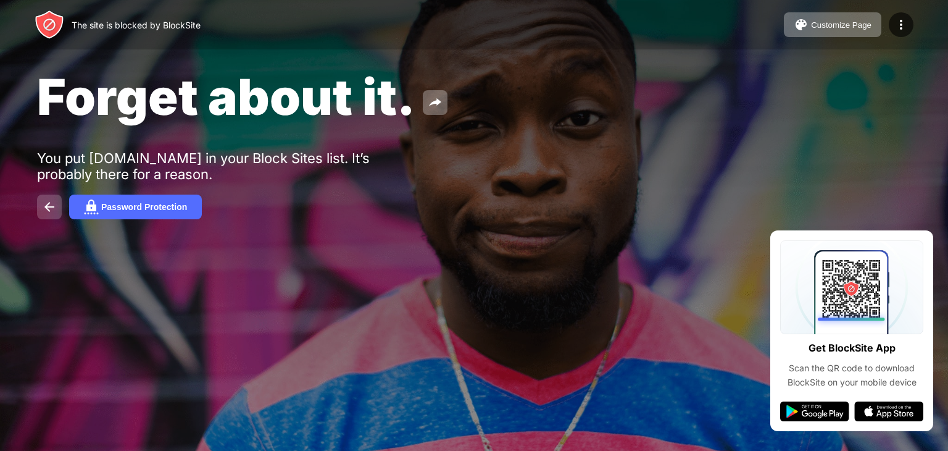
click at [46, 206] on img at bounding box center [49, 206] width 15 height 15
click at [50, 209] on img at bounding box center [49, 206] width 15 height 15
